Goal: Transaction & Acquisition: Purchase product/service

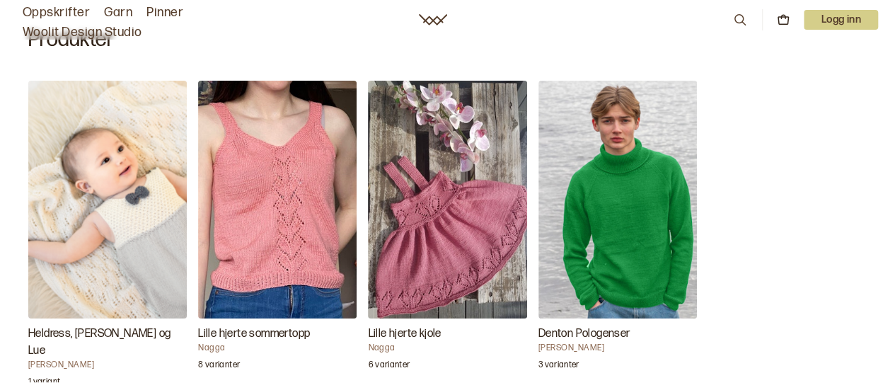
scroll to position [513, 0]
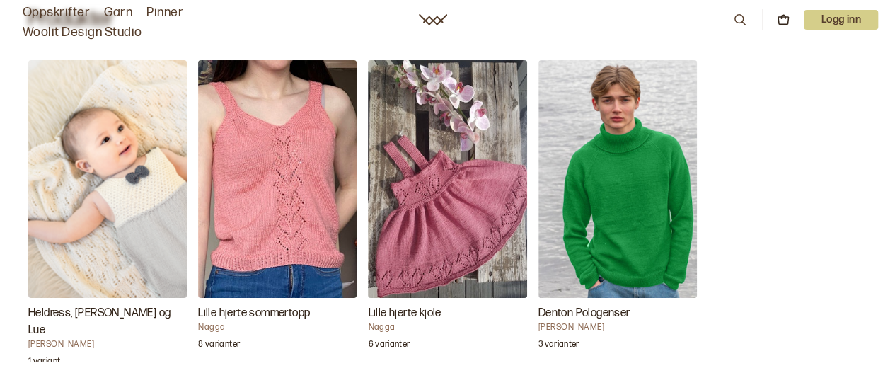
click at [639, 142] on img "Denton Pologenser" at bounding box center [617, 179] width 158 height 238
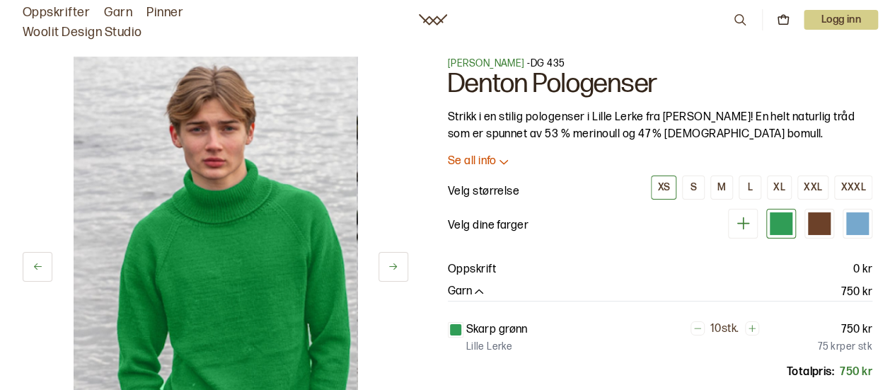
click at [115, 32] on link "Woolit Design Studio" at bounding box center [83, 33] width 120 height 20
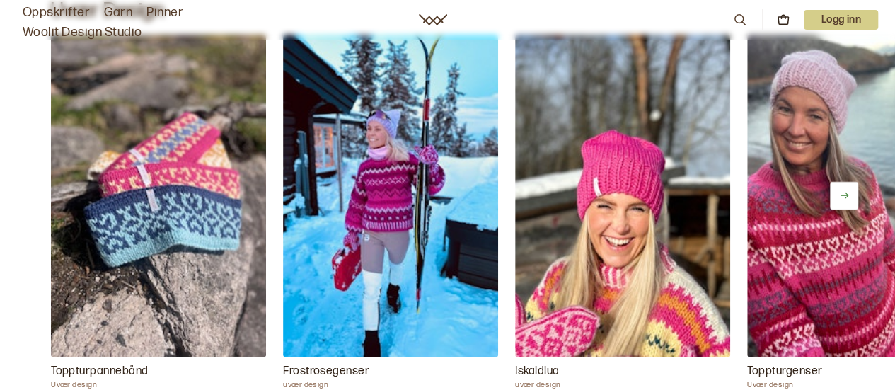
scroll to position [1457, 0]
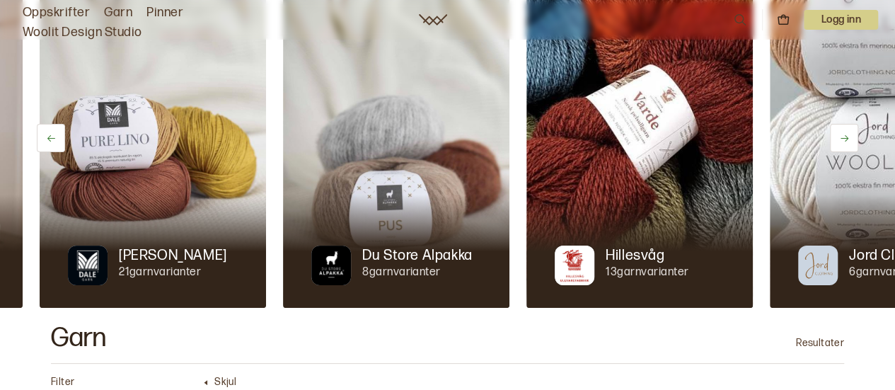
scroll to position [0, 243]
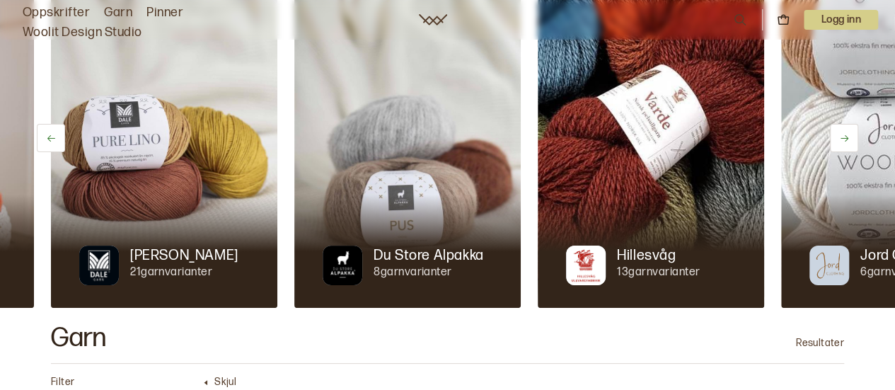
click at [389, 265] on p "8 garnvarianter" at bounding box center [429, 272] width 110 height 15
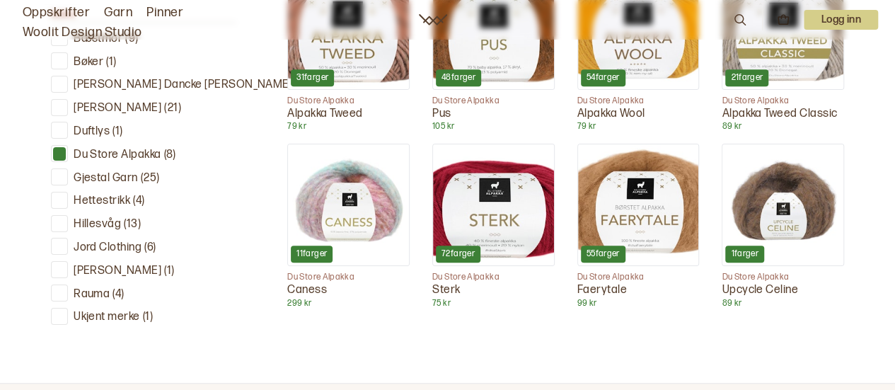
scroll to position [553, 0]
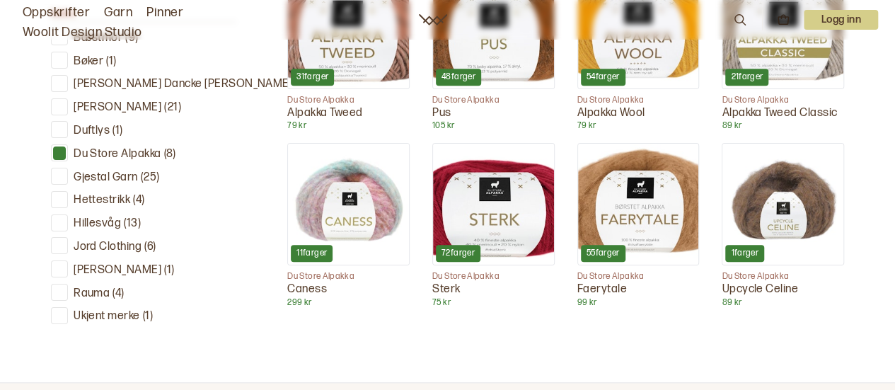
click at [494, 230] on img at bounding box center [493, 204] width 121 height 121
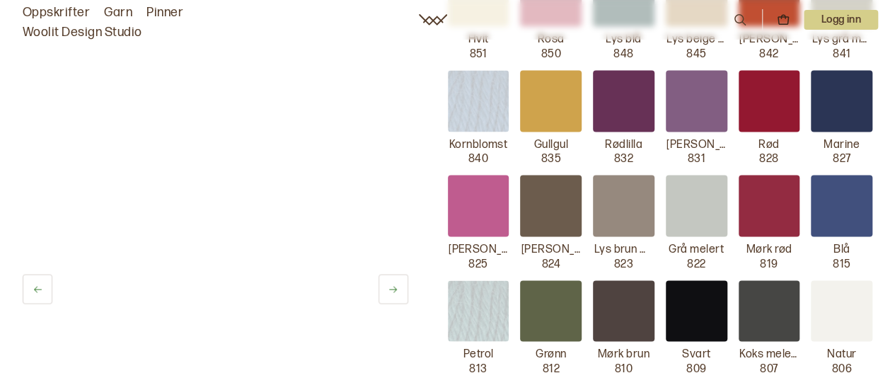
scroll to position [1323, 0]
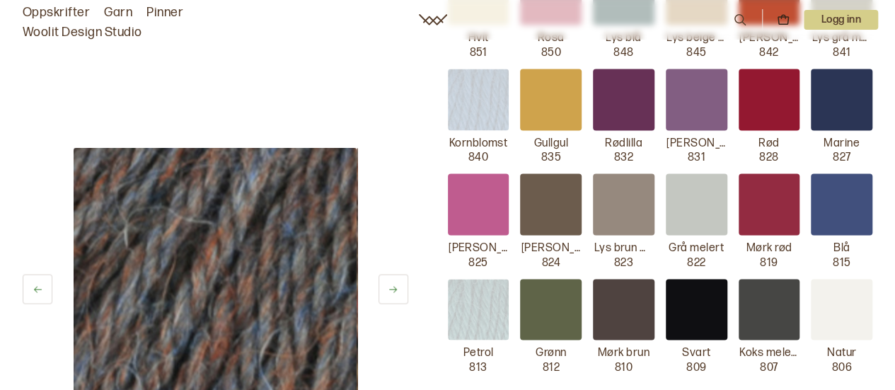
click at [485, 182] on div at bounding box center [479, 204] width 62 height 62
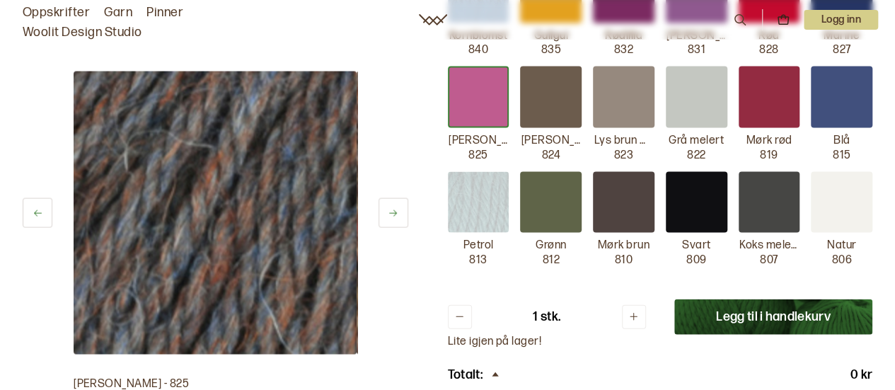
scroll to position [1428, 0]
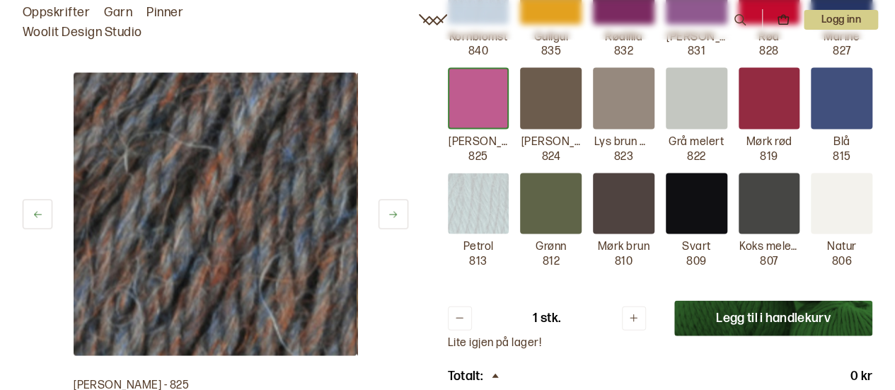
click at [464, 180] on img at bounding box center [479, 204] width 62 height 62
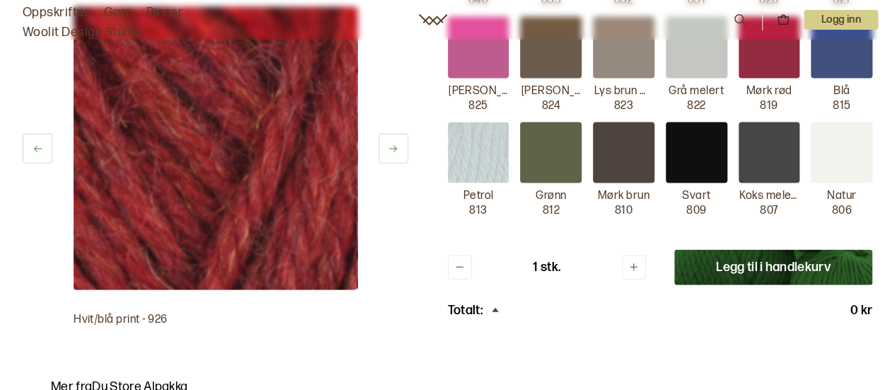
scroll to position [1480, 0]
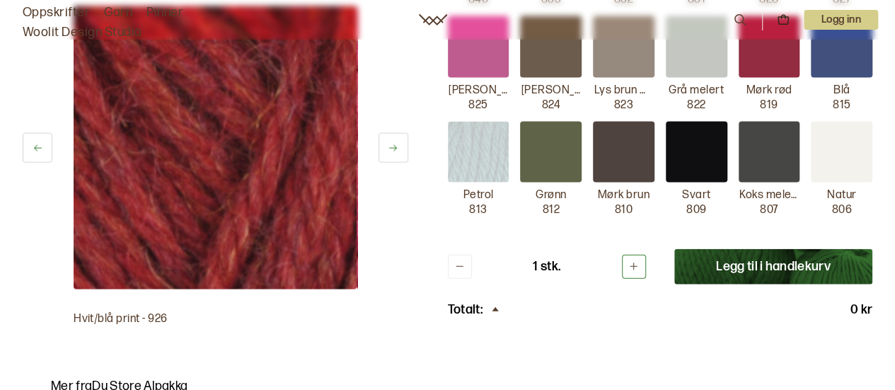
click at [630, 261] on icon at bounding box center [633, 266] width 11 height 11
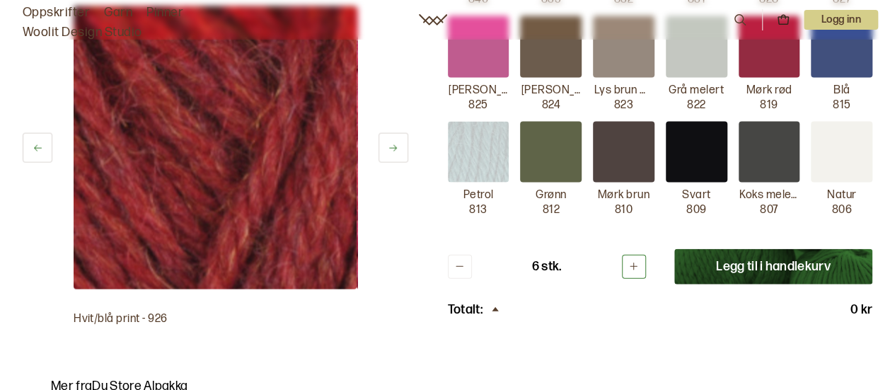
click at [630, 261] on icon at bounding box center [633, 266] width 11 height 11
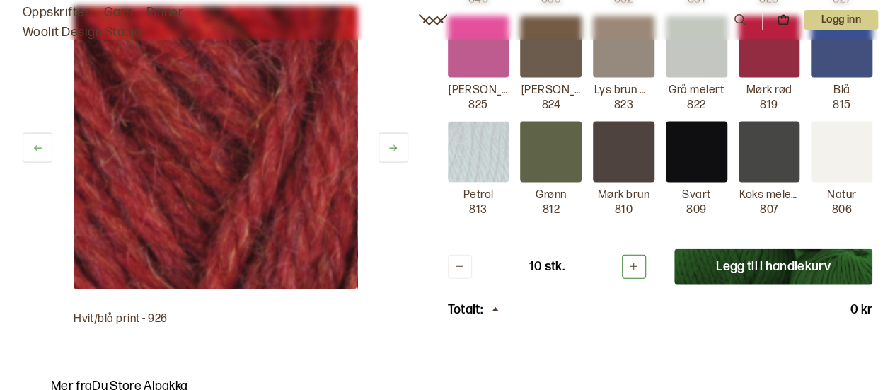
click at [630, 261] on icon at bounding box center [633, 266] width 11 height 11
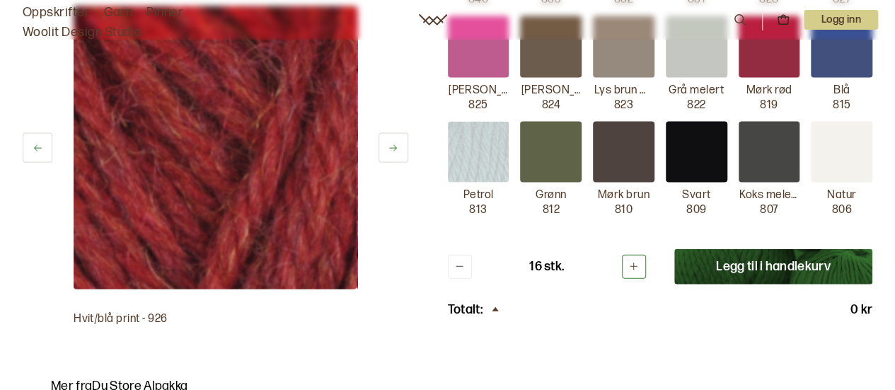
click at [630, 261] on icon at bounding box center [633, 266] width 11 height 11
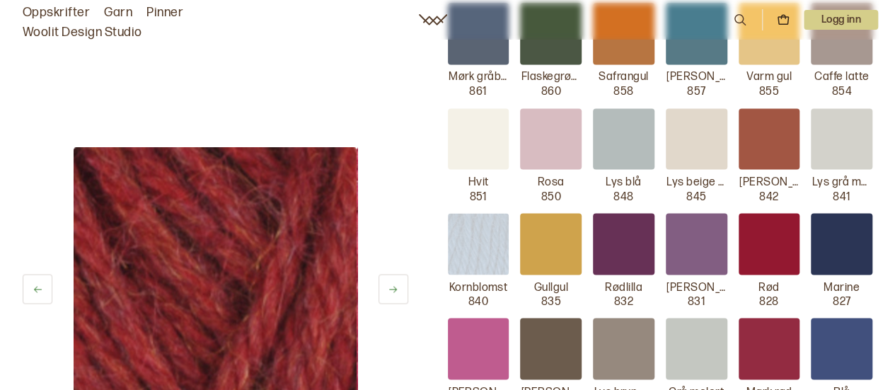
scroll to position [1177, 0]
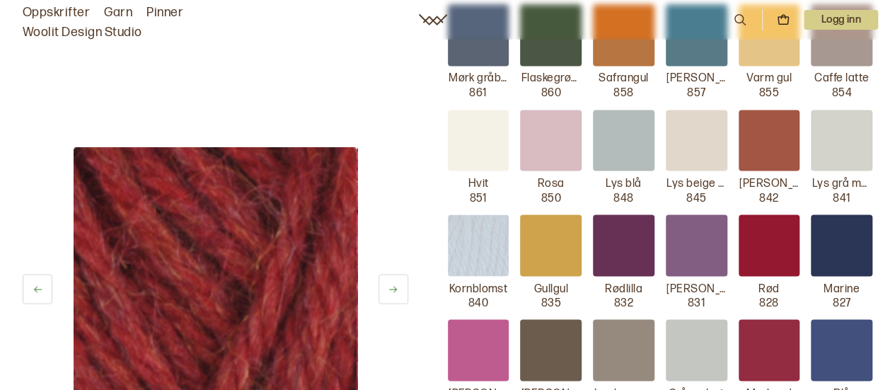
click at [559, 230] on div at bounding box center [551, 245] width 62 height 62
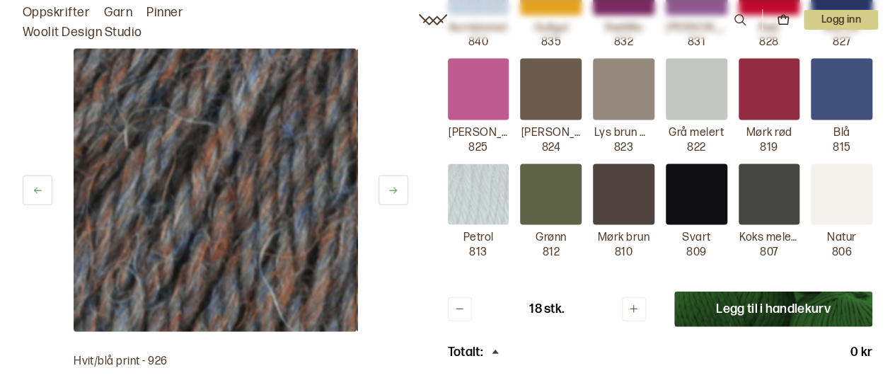
scroll to position [1435, 0]
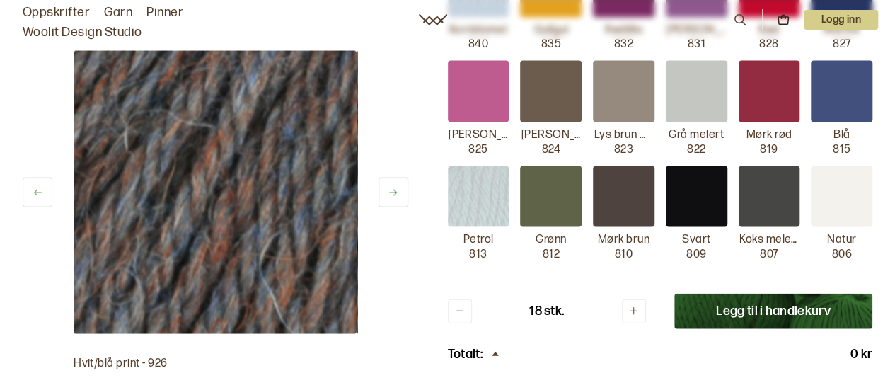
click at [490, 84] on div at bounding box center [479, 92] width 62 height 62
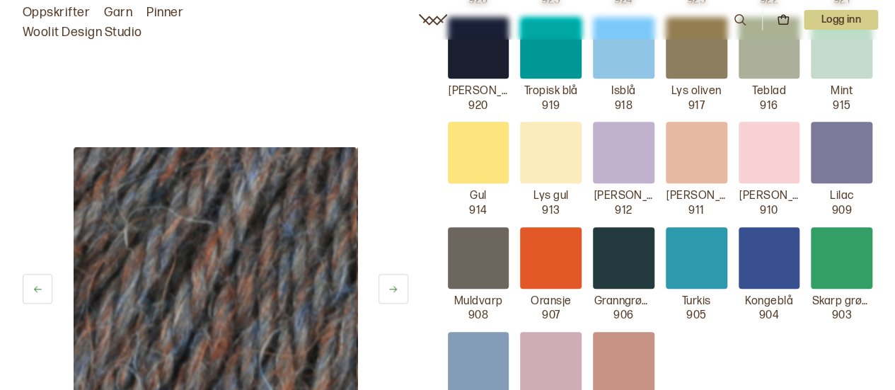
scroll to position [530, 0]
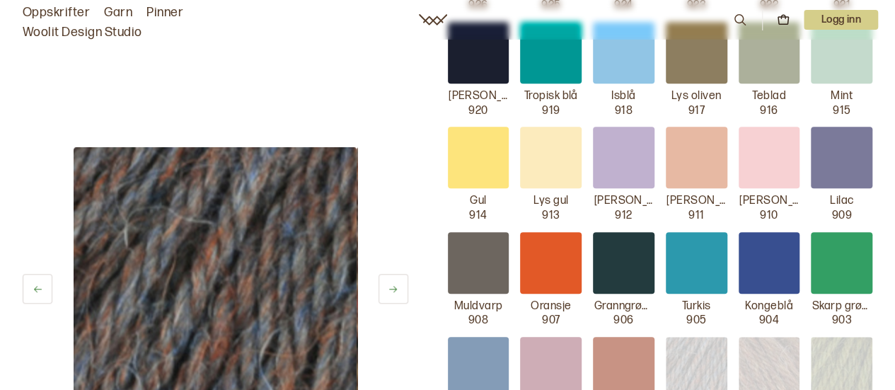
click at [562, 132] on div at bounding box center [551, 158] width 62 height 62
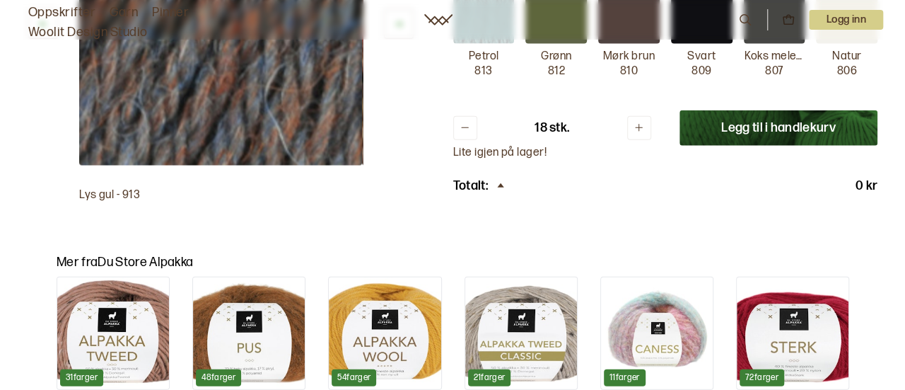
scroll to position [1619, 0]
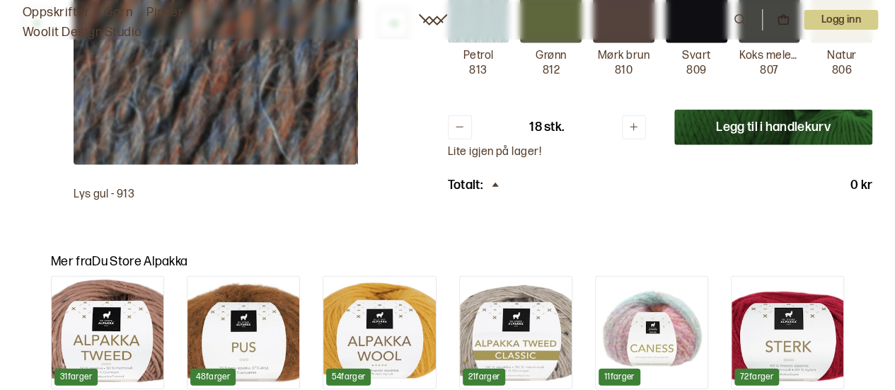
click at [539, 119] on p "18 stk." at bounding box center [546, 127] width 35 height 17
click at [462, 122] on icon at bounding box center [459, 127] width 11 height 11
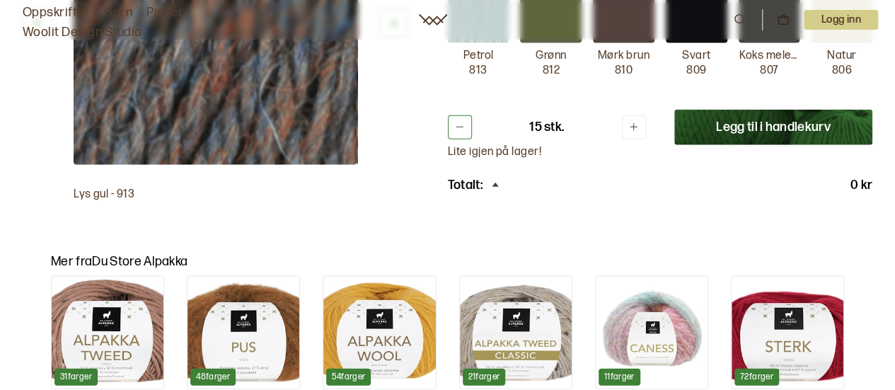
click at [462, 122] on icon at bounding box center [459, 127] width 11 height 11
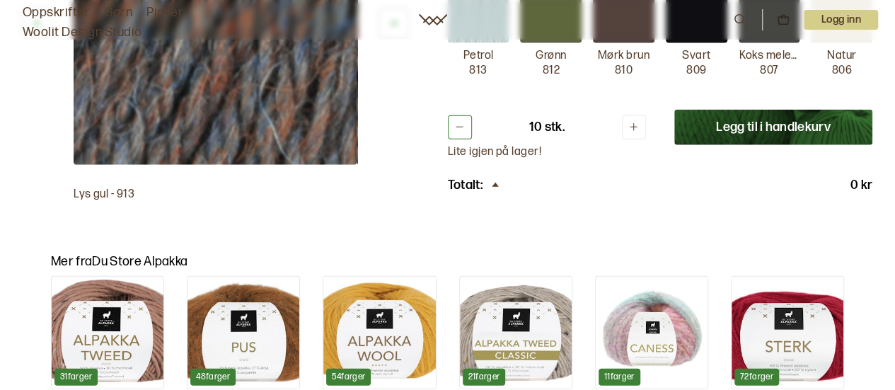
click at [462, 122] on icon at bounding box center [459, 127] width 11 height 11
click at [731, 110] on button "Legg til i handlekurv" at bounding box center [773, 127] width 198 height 35
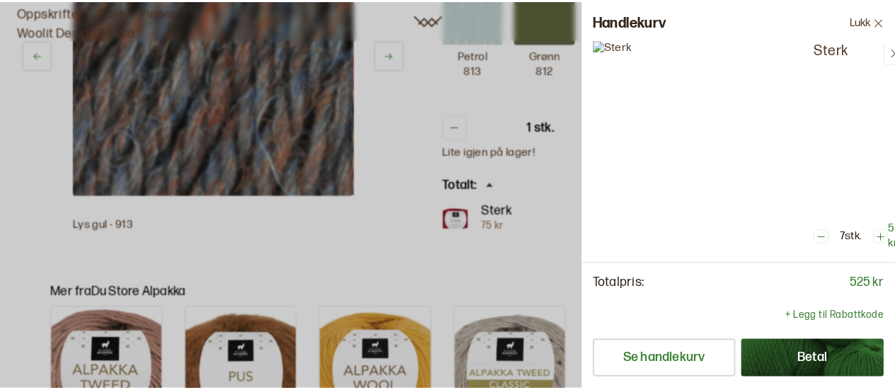
scroll to position [0, 0]
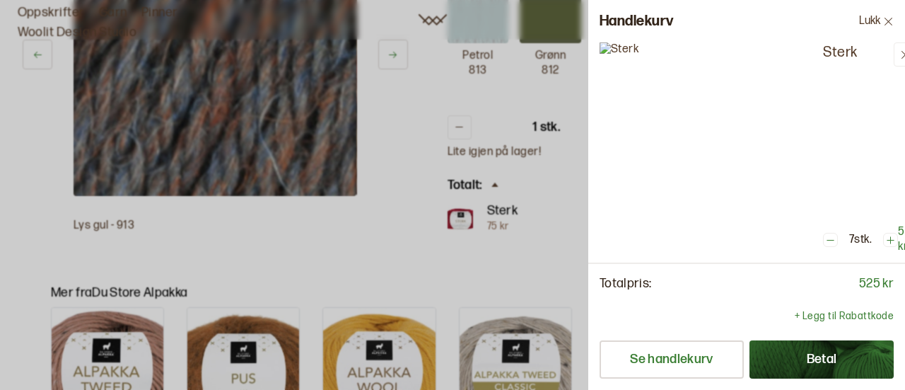
click at [892, 21] on icon at bounding box center [889, 21] width 11 height 11
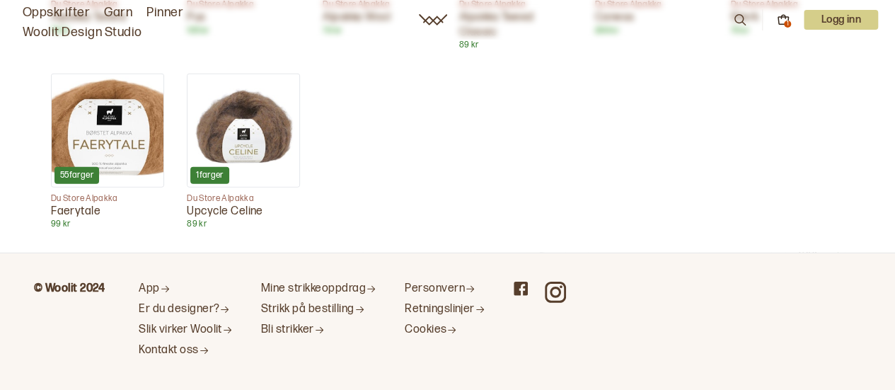
scroll to position [2044, 0]
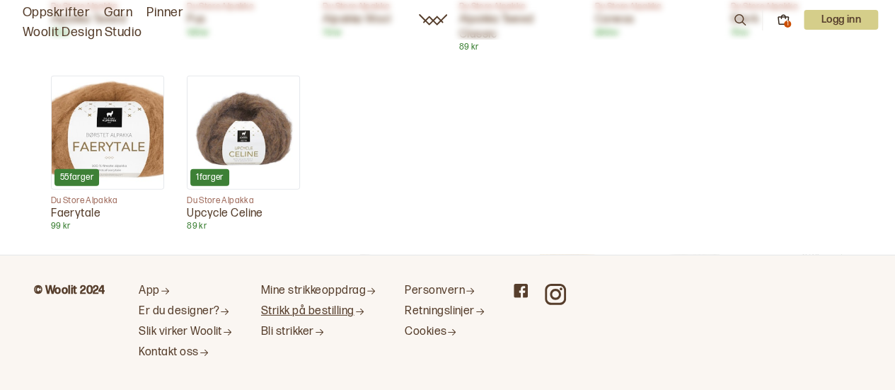
click at [330, 304] on link "Strikk på bestilling" at bounding box center [318, 311] width 115 height 15
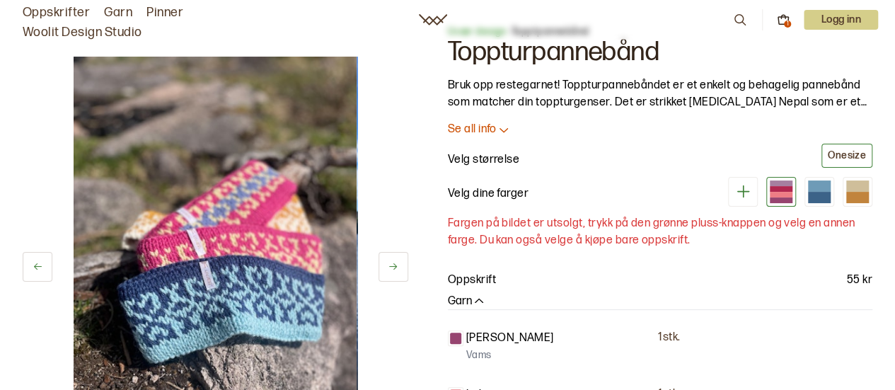
scroll to position [33, 0]
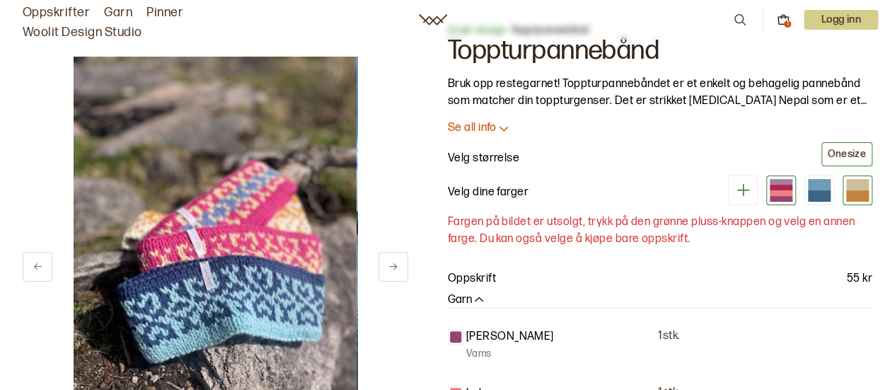
click at [856, 192] on div at bounding box center [857, 195] width 23 height 11
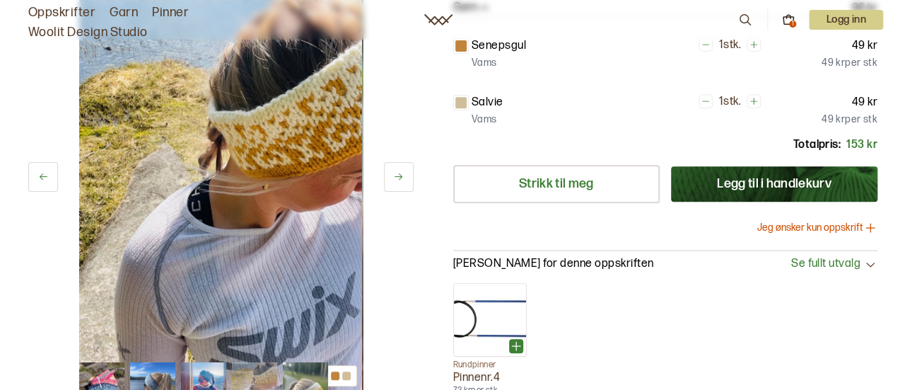
scroll to position [286, 0]
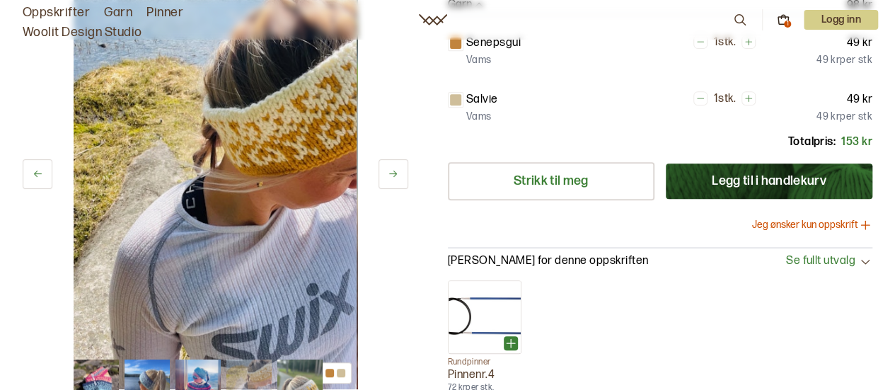
click at [719, 180] on button "Legg til i handlekurv" at bounding box center [769, 180] width 207 height 35
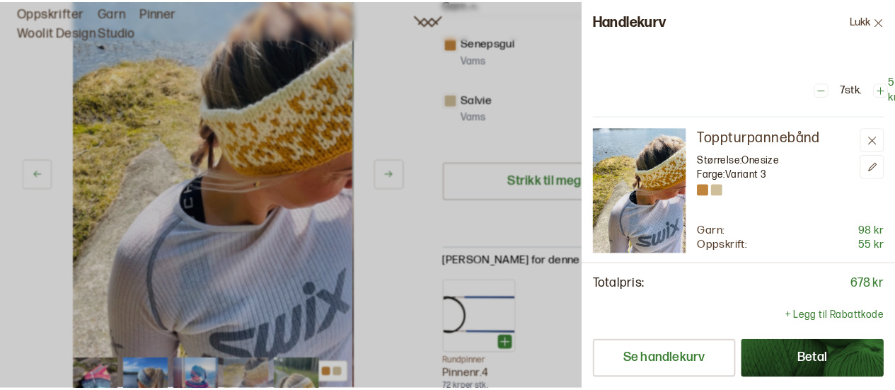
scroll to position [152, 0]
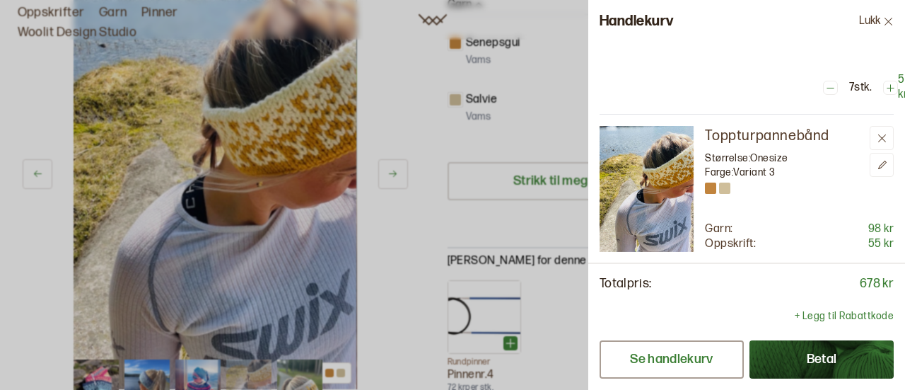
click at [676, 356] on button "Se handlekurv" at bounding box center [672, 359] width 144 height 38
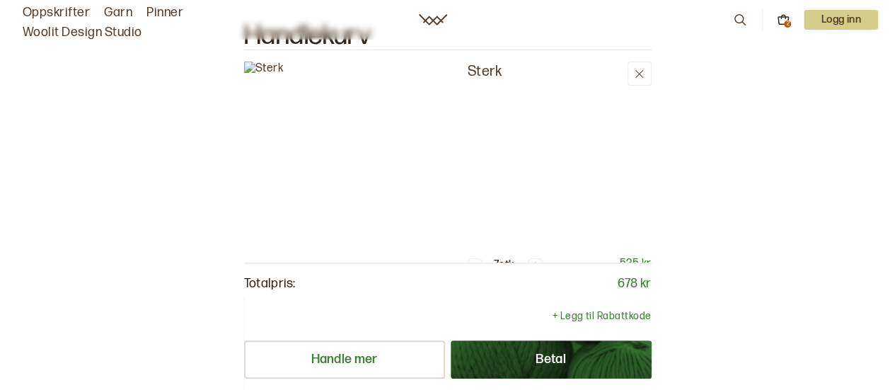
scroll to position [18, 0]
click at [638, 74] on icon at bounding box center [639, 72] width 11 height 11
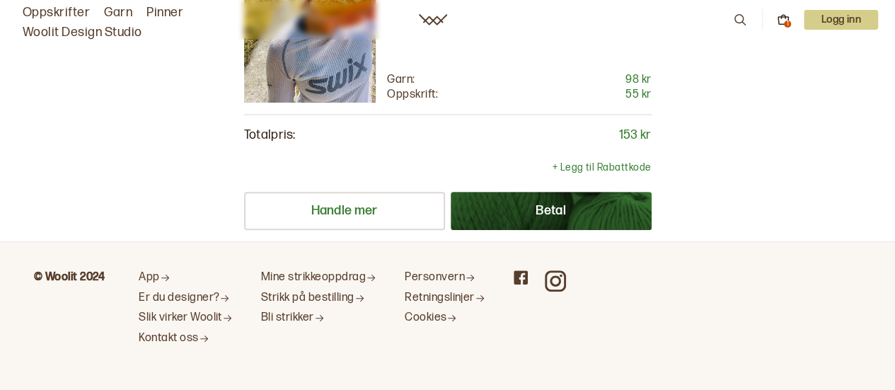
scroll to position [151, 0]
click at [607, 207] on button "Betal" at bounding box center [551, 211] width 201 height 38
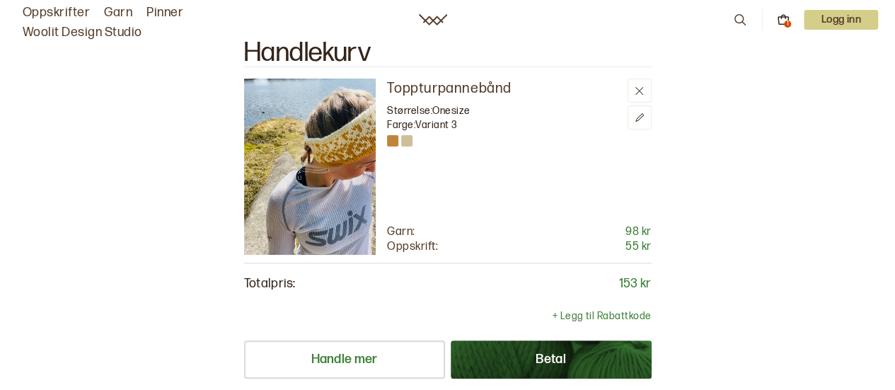
click at [784, 19] on icon at bounding box center [783, 19] width 13 height 13
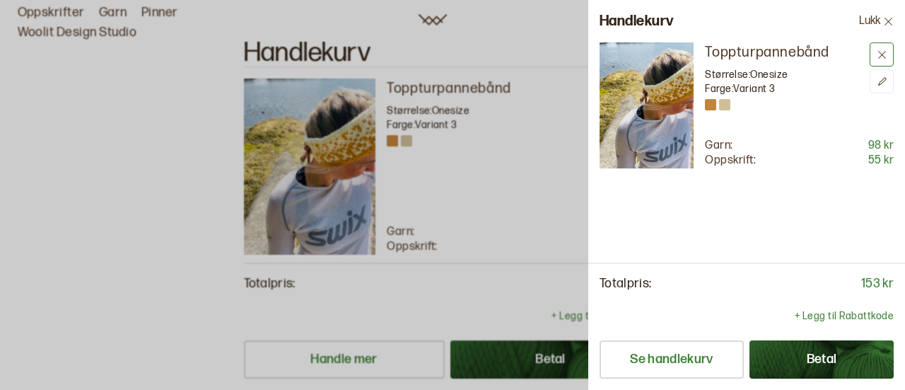
click at [883, 53] on icon at bounding box center [883, 55] width 8 height 8
